Goal: Obtain resource: Download file/media

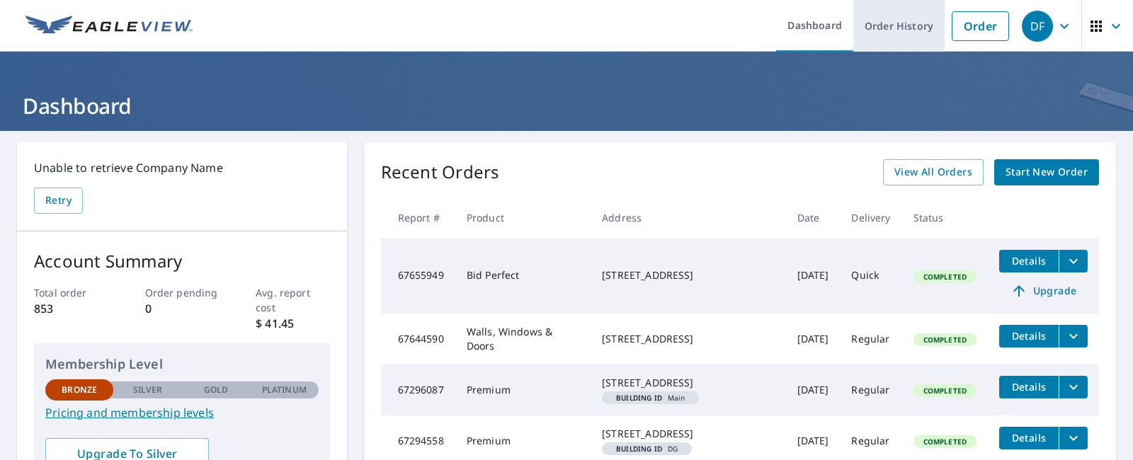
click at [892, 26] on link "Order History" at bounding box center [899, 26] width 91 height 52
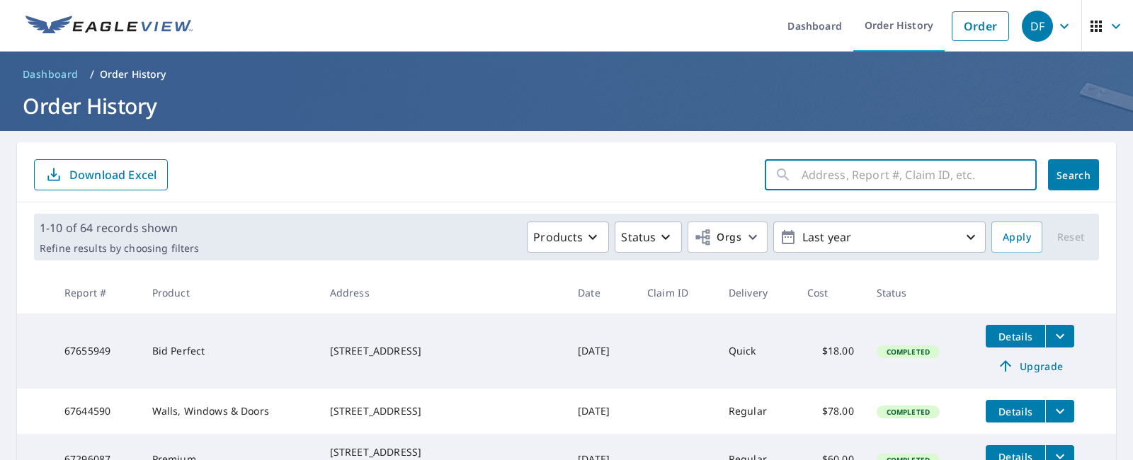
click at [807, 173] on input "text" at bounding box center [919, 175] width 235 height 40
type input "[STREET_ADDRESS][PERSON_NAME]"
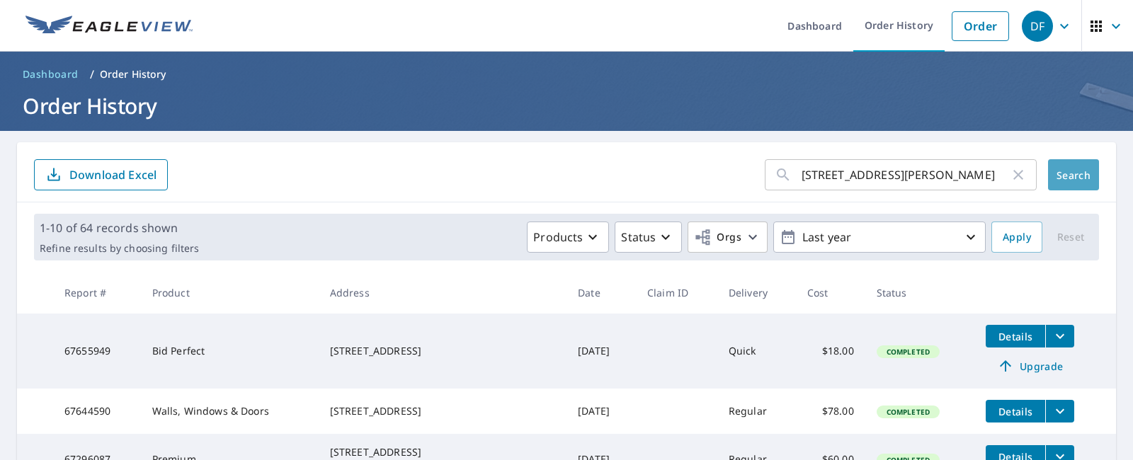
click at [1063, 176] on span "Search" at bounding box center [1074, 175] width 28 height 13
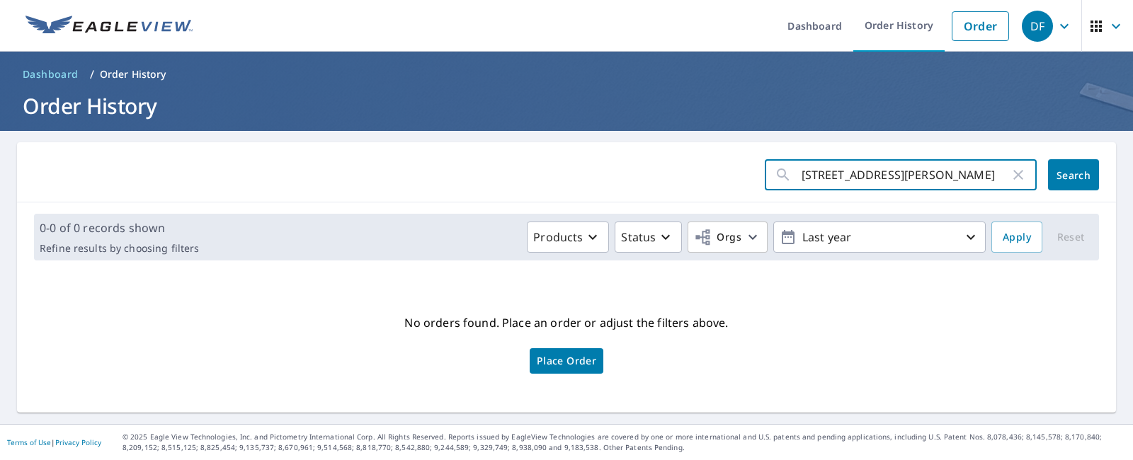
click at [895, 174] on input "[STREET_ADDRESS][PERSON_NAME]" at bounding box center [906, 175] width 208 height 40
type input "[STREET_ADDRESS][PERSON_NAME]"
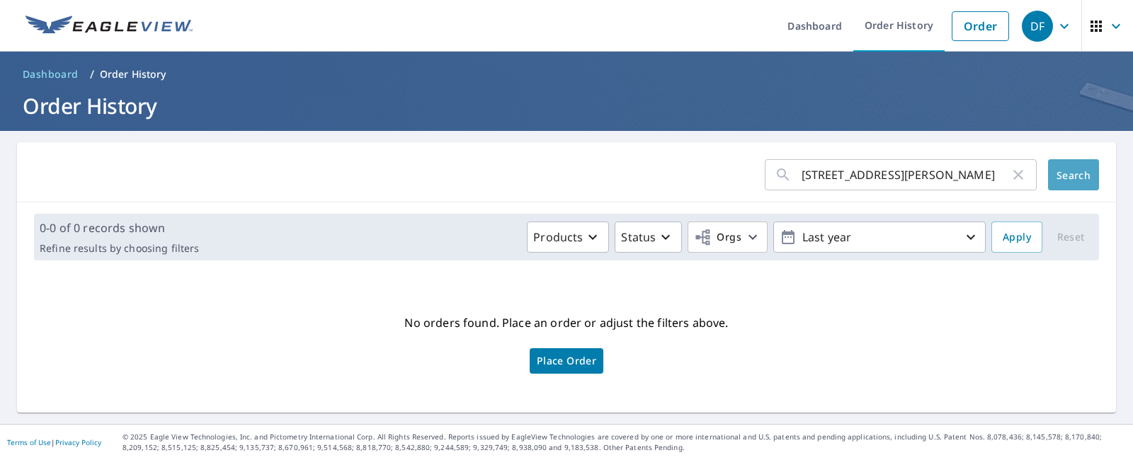
click at [1063, 178] on span "Search" at bounding box center [1074, 175] width 28 height 13
click at [1010, 177] on icon "button" at bounding box center [1018, 174] width 17 height 17
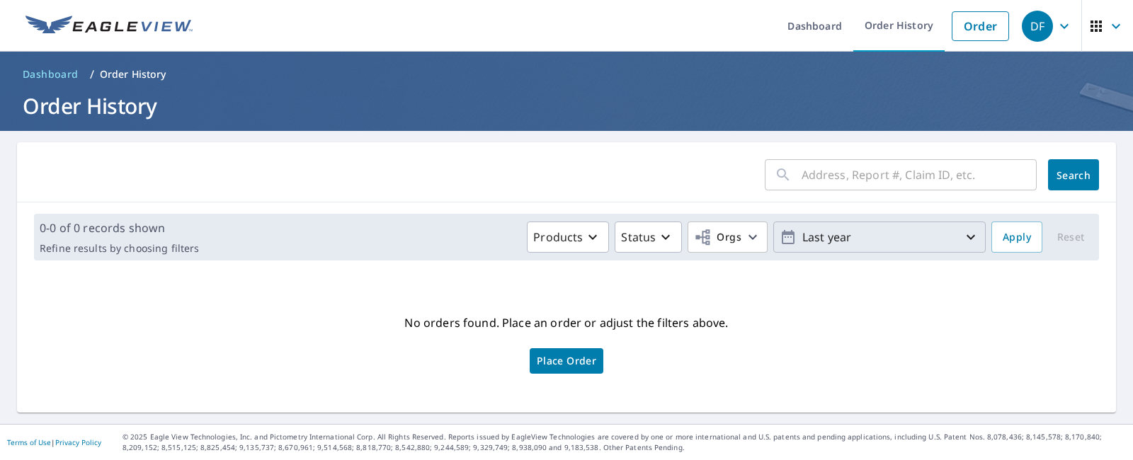
click at [781, 239] on icon "button" at bounding box center [788, 237] width 17 height 17
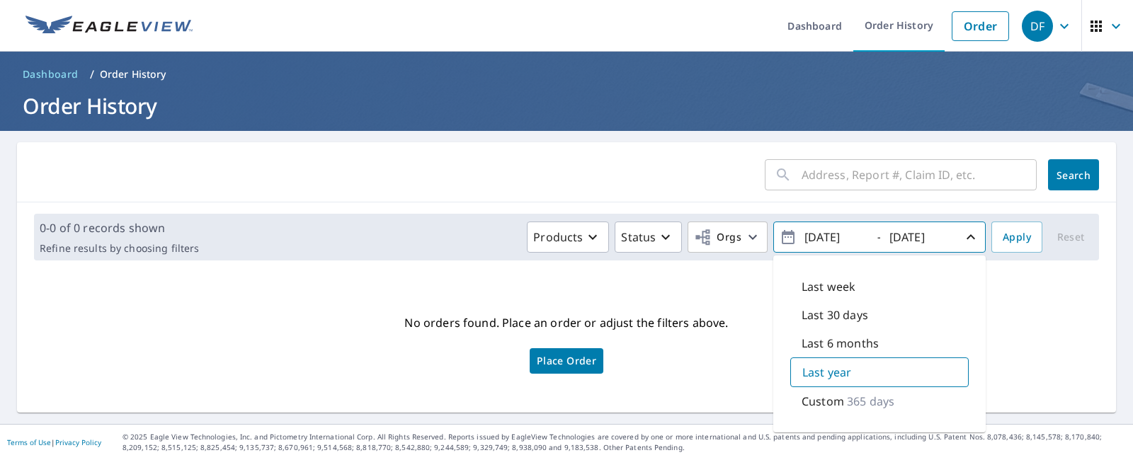
click at [825, 236] on input "[DATE]" at bounding box center [834, 237] width 69 height 23
click at [843, 233] on input "[DATE]" at bounding box center [834, 237] width 69 height 23
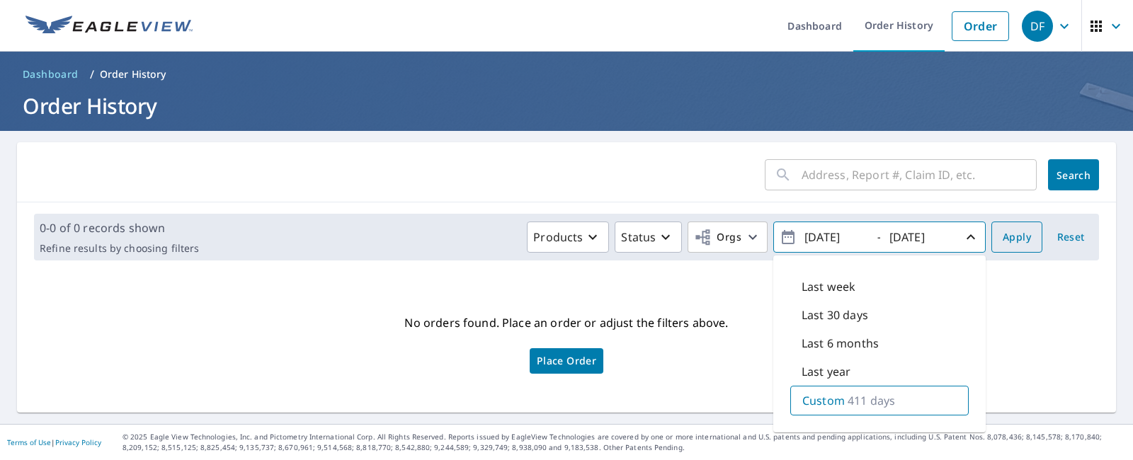
type input "[DATE]"
click at [1003, 241] on span "Apply" at bounding box center [1017, 238] width 28 height 18
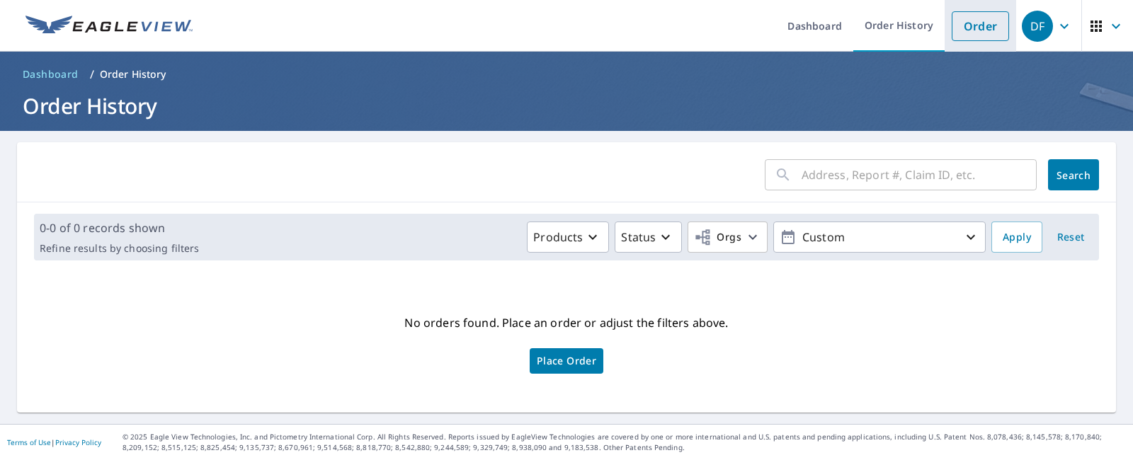
click at [968, 24] on link "Order" at bounding box center [980, 26] width 57 height 30
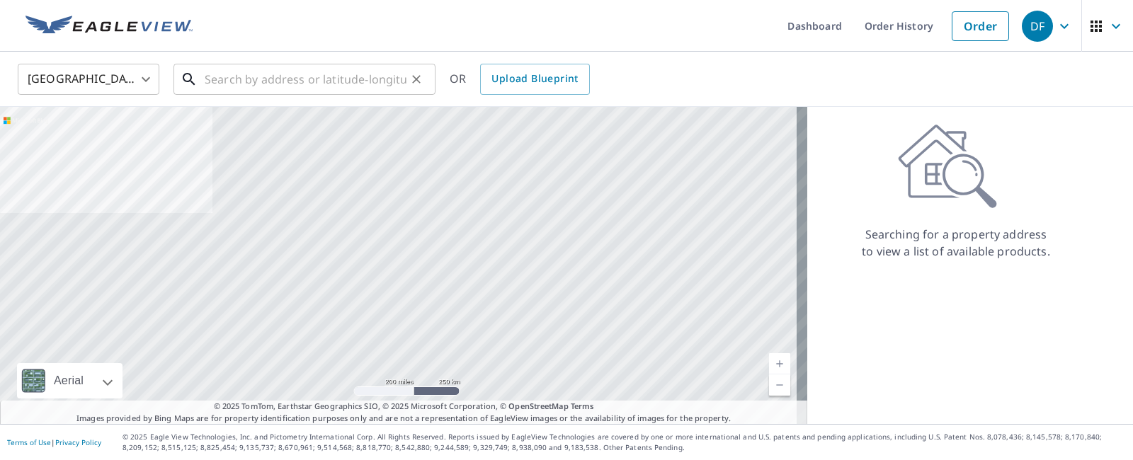
click at [217, 81] on input "text" at bounding box center [306, 80] width 202 height 40
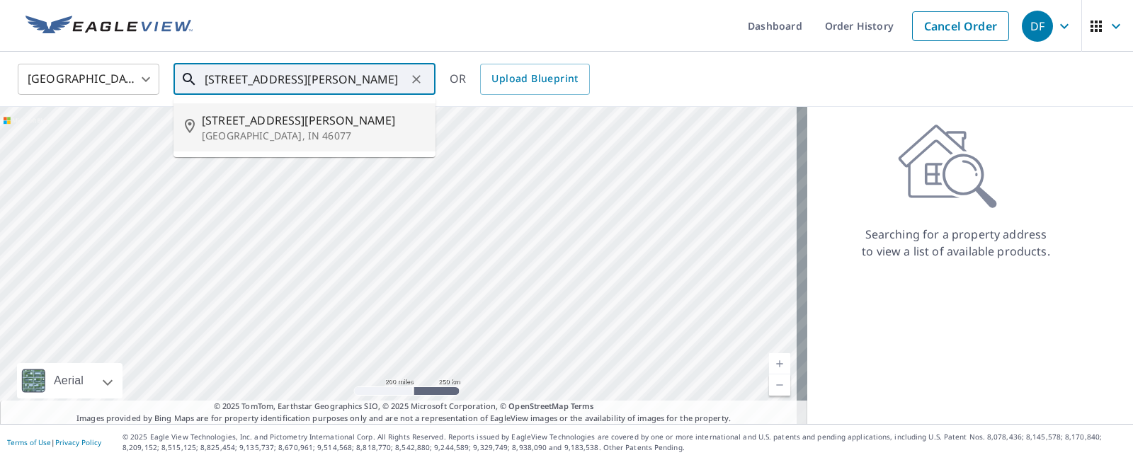
click at [236, 123] on span "[STREET_ADDRESS][PERSON_NAME]" at bounding box center [313, 120] width 222 height 17
type input "[STREET_ADDRESS][PERSON_NAME]"
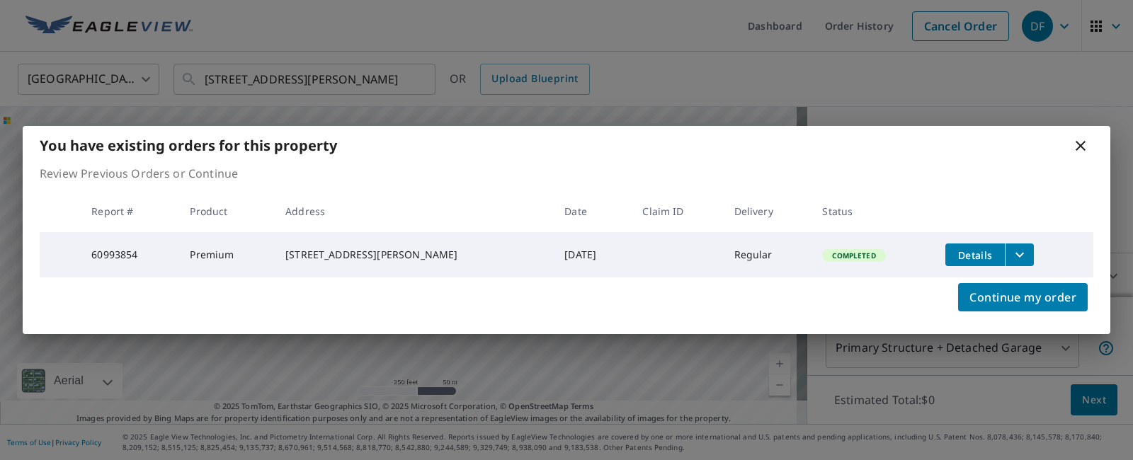
click at [1012, 249] on icon "filesDropdownBtn-60993854" at bounding box center [1020, 255] width 17 height 17
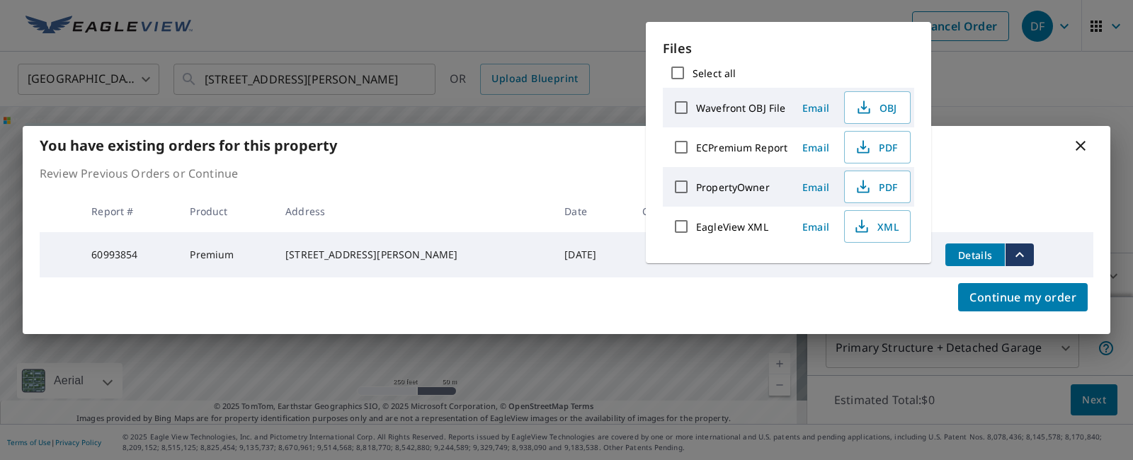
click at [736, 146] on label "ECPremium Report" at bounding box center [741, 147] width 91 height 13
click at [696, 146] on input "ECPremium Report" at bounding box center [682, 147] width 30 height 30
checkbox input "true"
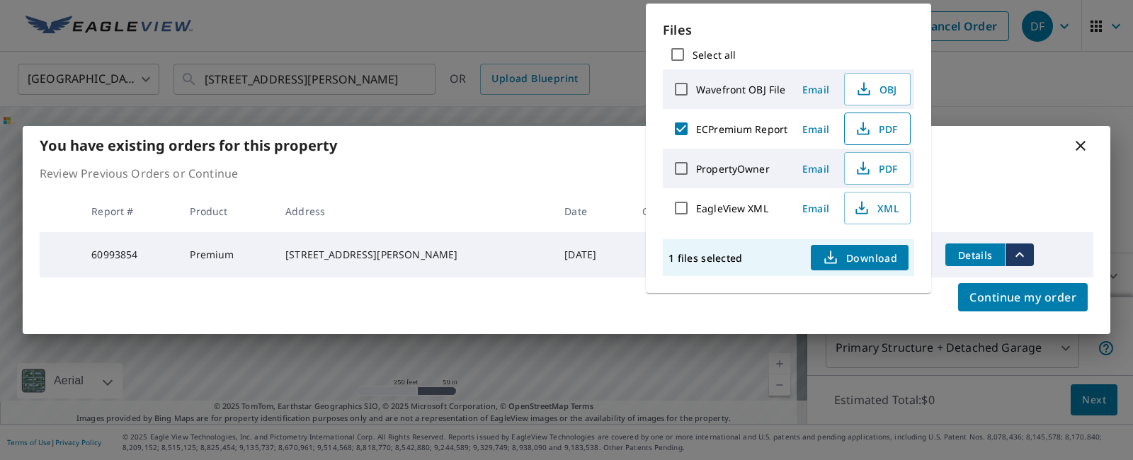
click at [887, 127] on span "PDF" at bounding box center [876, 128] width 45 height 17
